Goal: Transaction & Acquisition: Purchase product/service

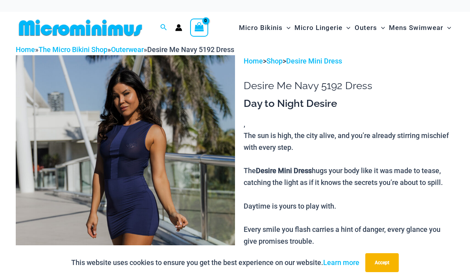
scroll to position [2, 0]
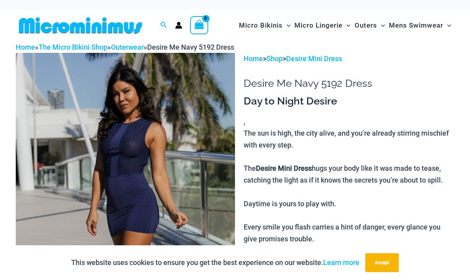
click at [204, 165] on img at bounding box center [125, 217] width 219 height 329
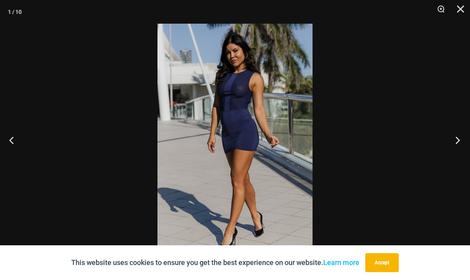
click at [458, 139] on button "Next" at bounding box center [456, 139] width 30 height 39
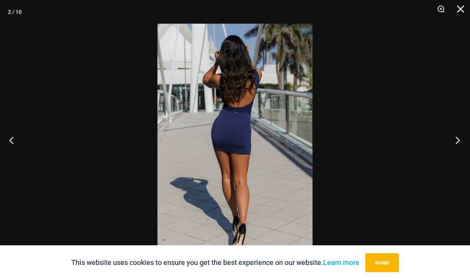
click at [458, 139] on button "Next" at bounding box center [456, 139] width 30 height 39
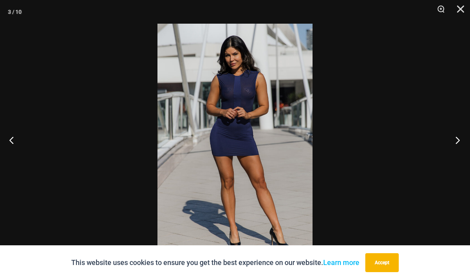
click at [458, 139] on button "Next" at bounding box center [456, 139] width 30 height 39
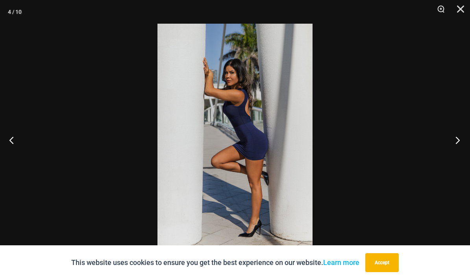
click at [458, 139] on button "Next" at bounding box center [456, 139] width 30 height 39
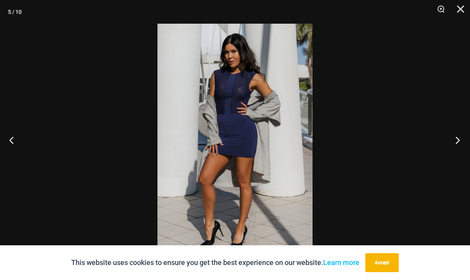
click at [458, 139] on button "Next" at bounding box center [456, 139] width 30 height 39
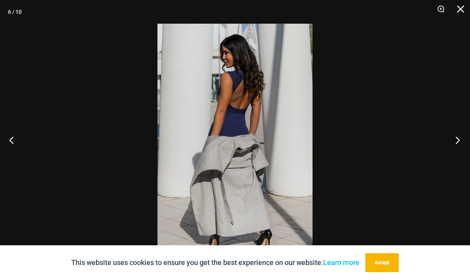
click at [458, 139] on button "Next" at bounding box center [456, 139] width 30 height 39
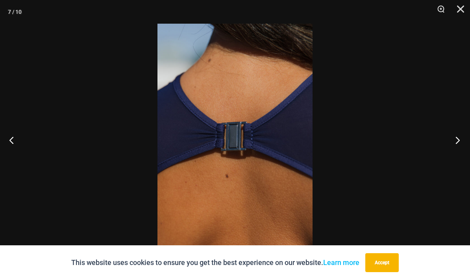
click at [458, 139] on button "Next" at bounding box center [456, 139] width 30 height 39
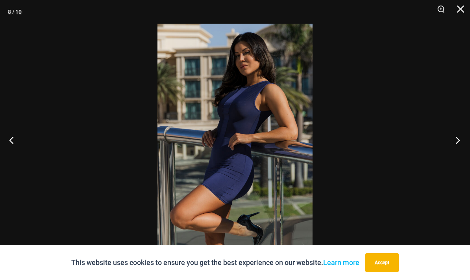
click at [458, 138] on button "Next" at bounding box center [456, 139] width 30 height 39
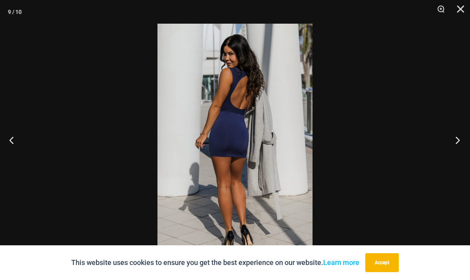
click at [458, 138] on button "Next" at bounding box center [456, 139] width 30 height 39
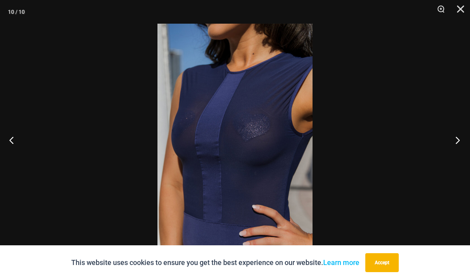
click at [458, 138] on button "Next" at bounding box center [456, 139] width 30 height 39
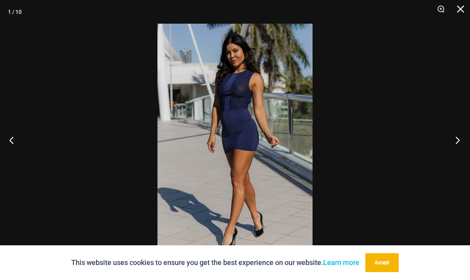
click at [458, 138] on button "Next" at bounding box center [456, 139] width 30 height 39
